Goal: Book appointment/travel/reservation

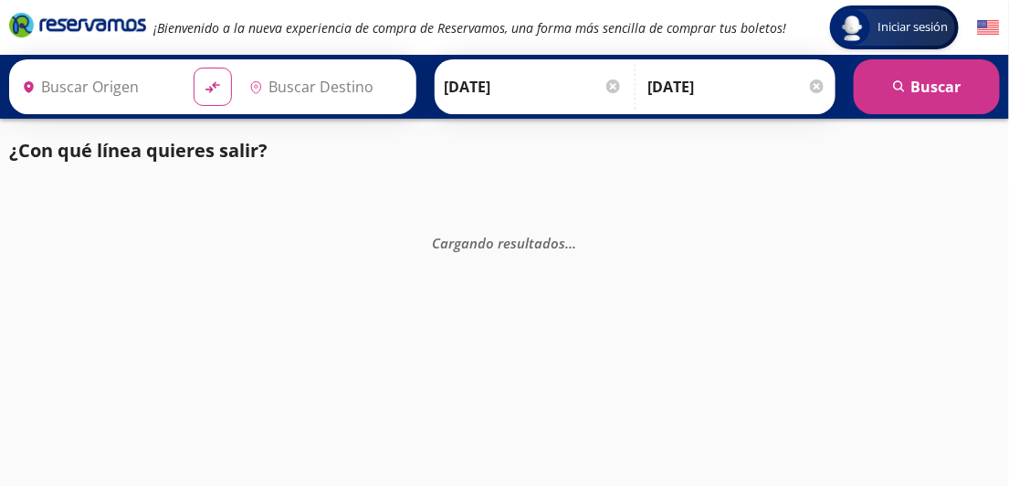
type input "[GEOGRAPHIC_DATA], [GEOGRAPHIC_DATA]"
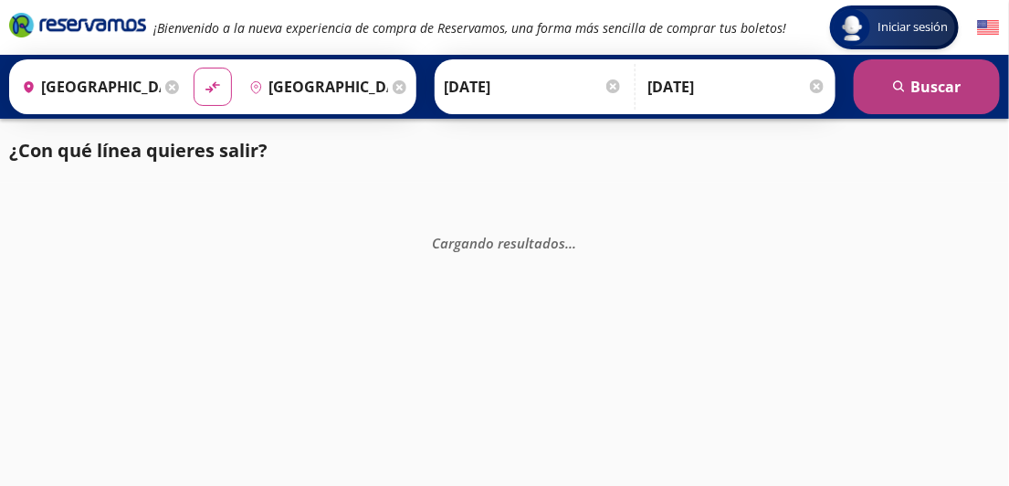
click at [918, 85] on button "search [GEOGRAPHIC_DATA]" at bounding box center [926, 86] width 146 height 55
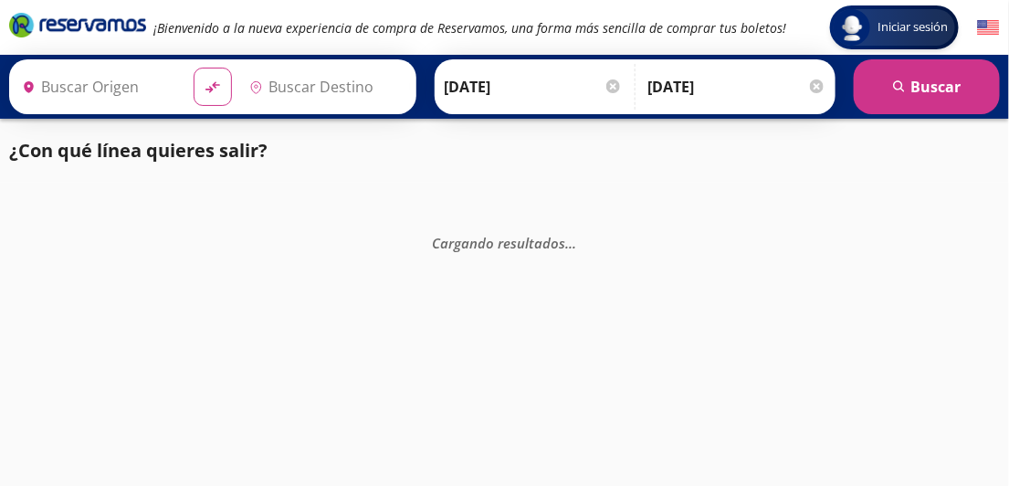
type input "[GEOGRAPHIC_DATA], [GEOGRAPHIC_DATA]"
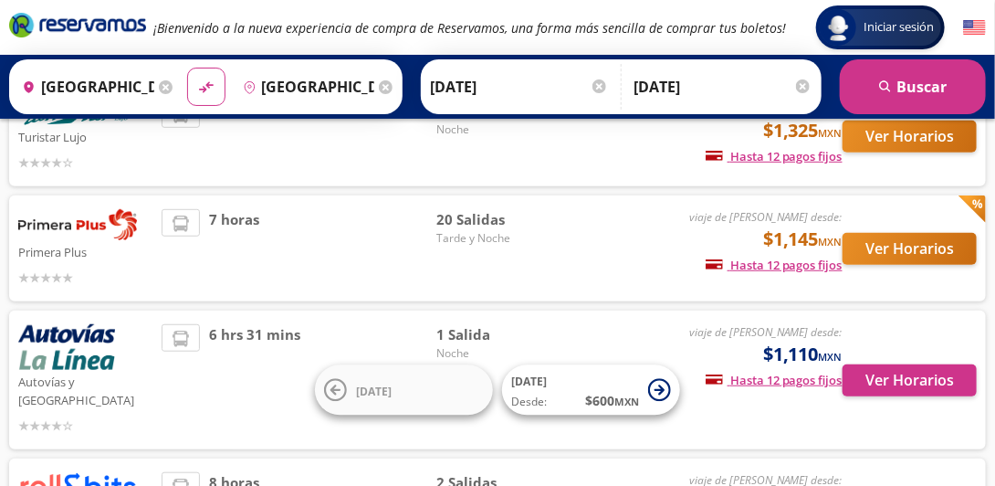
scroll to position [297, 0]
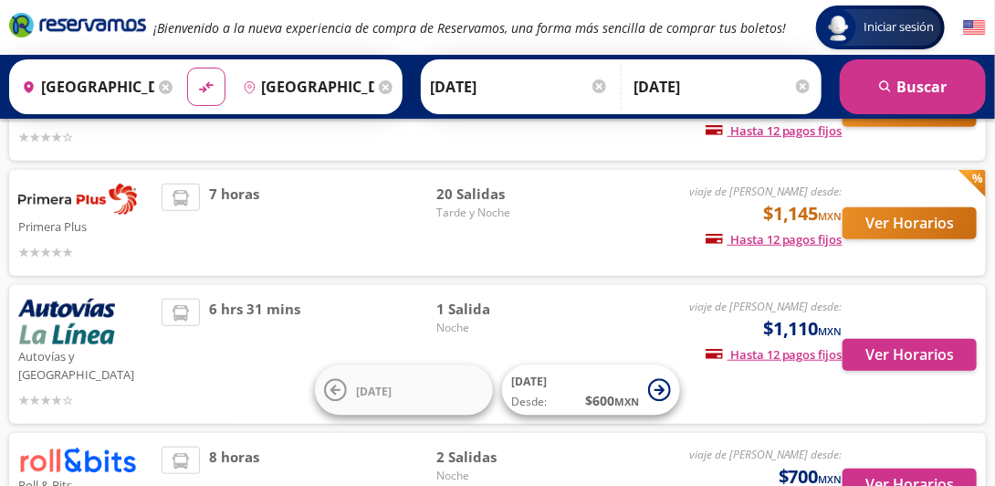
click at [41, 356] on p "Autovías y [GEOGRAPHIC_DATA]" at bounding box center [85, 363] width 134 height 39
click at [68, 321] on img at bounding box center [66, 321] width 97 height 46
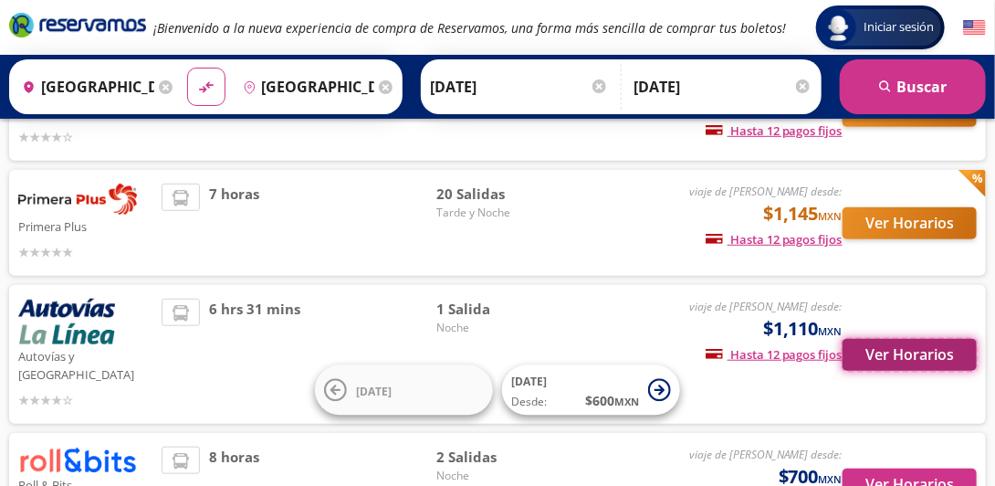
click at [914, 340] on button "Ver Horarios" at bounding box center [910, 355] width 134 height 32
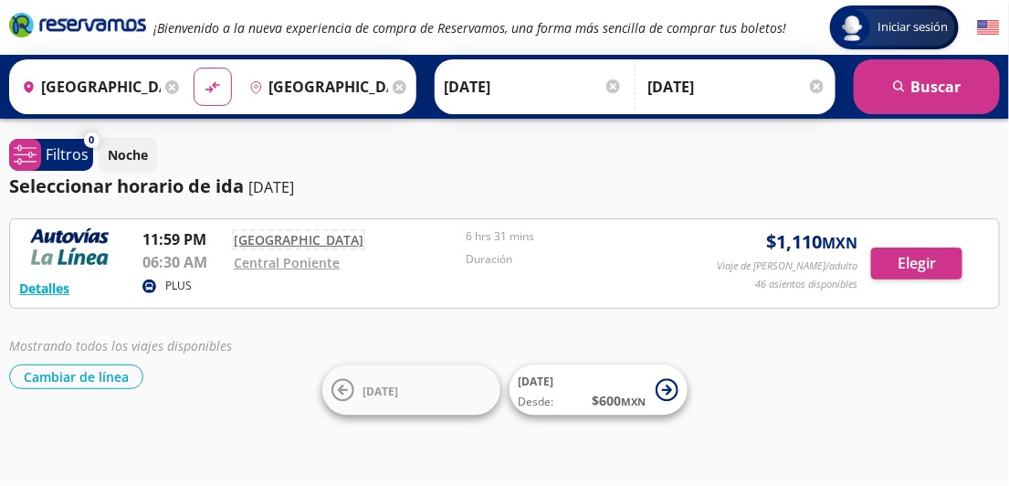
click at [306, 237] on link "[GEOGRAPHIC_DATA]" at bounding box center [299, 239] width 130 height 17
click at [309, 260] on link "Central Poniente" at bounding box center [287, 262] width 106 height 17
click at [48, 283] on button "Detalles" at bounding box center [44, 287] width 50 height 19
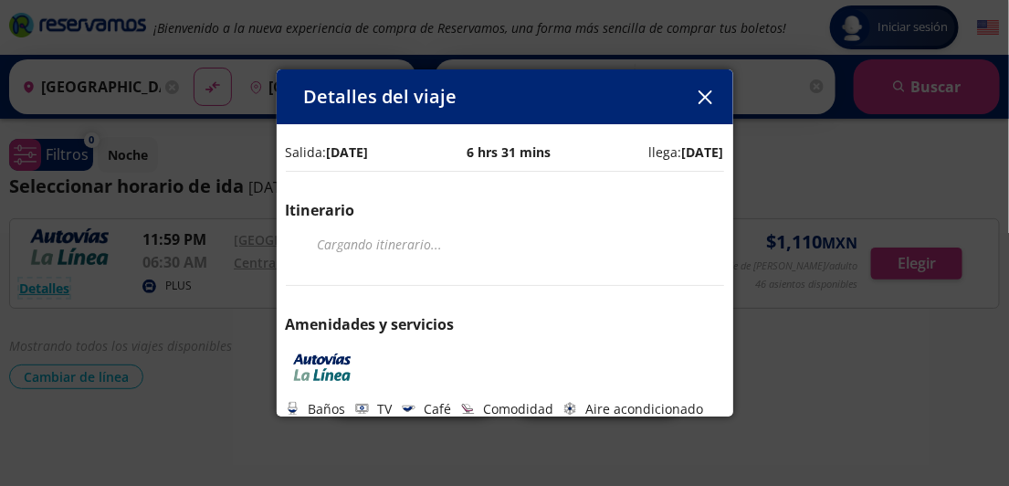
scroll to position [10, 0]
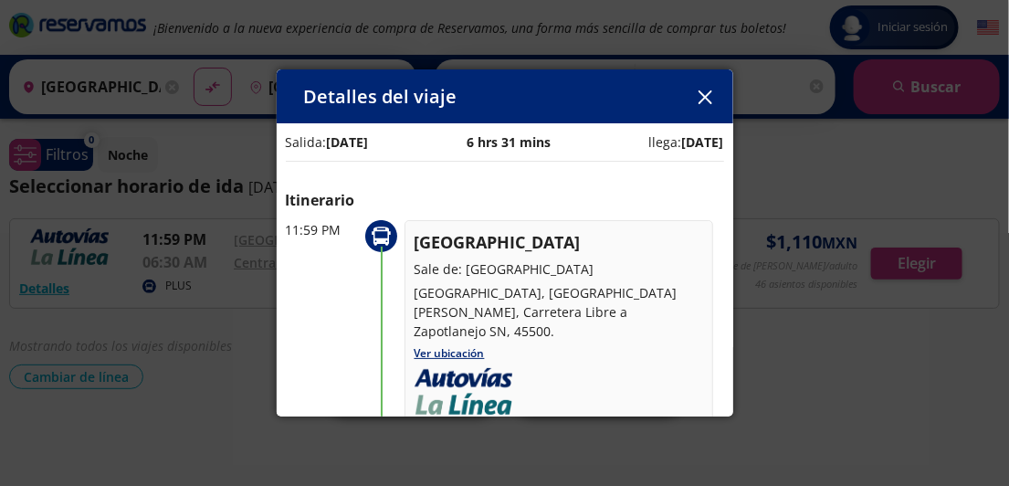
click at [699, 98] on icon "button" at bounding box center [705, 97] width 14 height 14
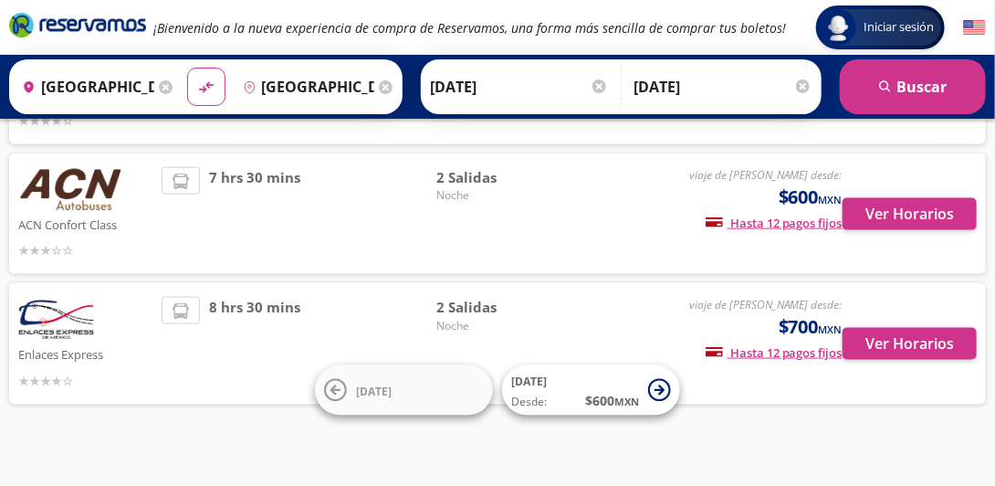
scroll to position [686, 0]
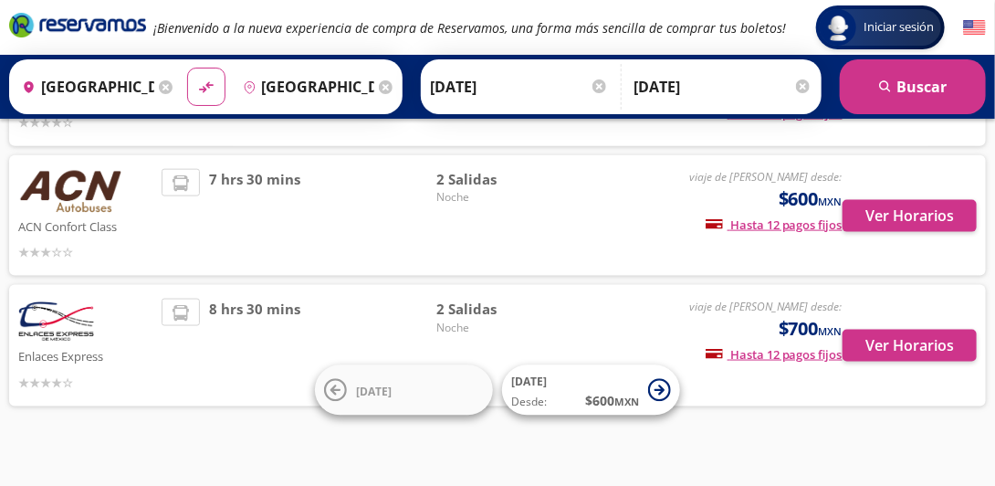
click at [76, 323] on img at bounding box center [56, 321] width 76 height 46
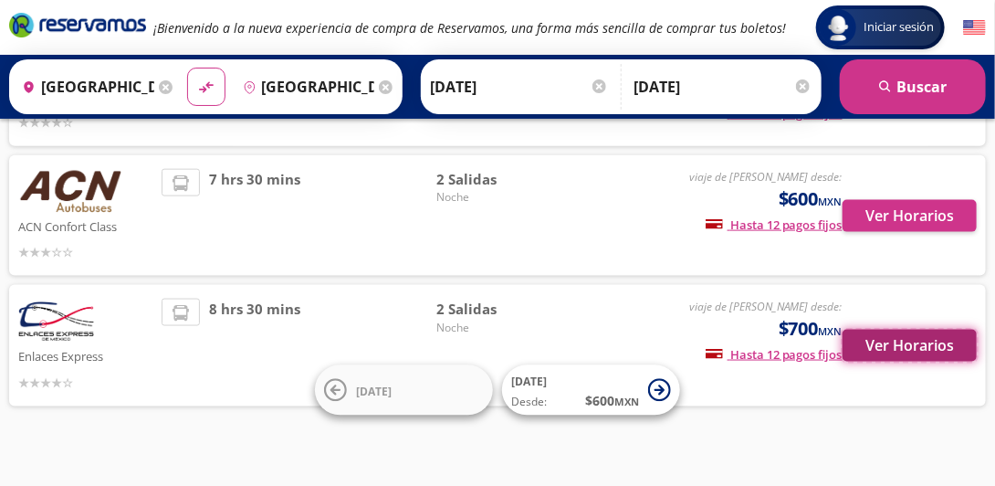
click at [886, 340] on button "Ver Horarios" at bounding box center [910, 346] width 134 height 32
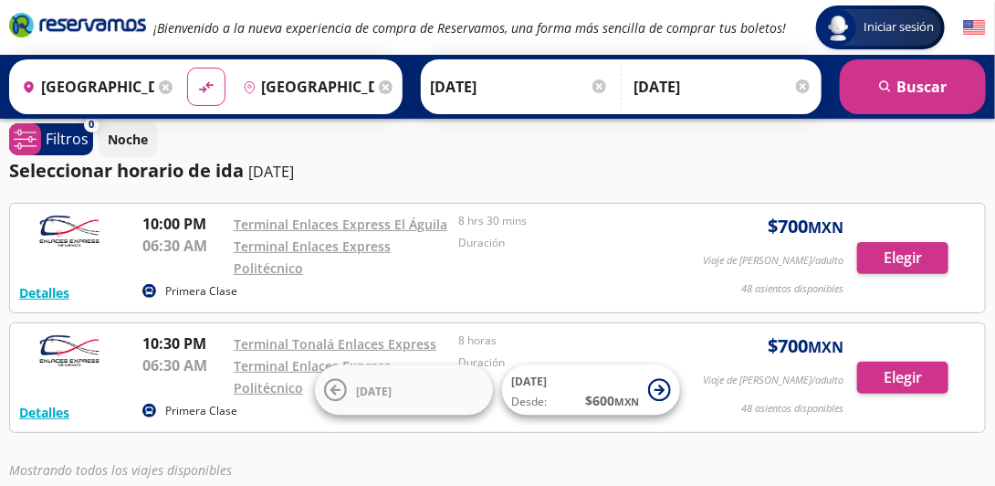
scroll to position [16, 0]
click at [371, 220] on link "Terminal Enlaces Express El Águila" at bounding box center [341, 223] width 214 height 17
click at [271, 259] on link "Terminal Enlaces Express Politécnico" at bounding box center [312, 256] width 157 height 39
